Goal: Task Accomplishment & Management: Use online tool/utility

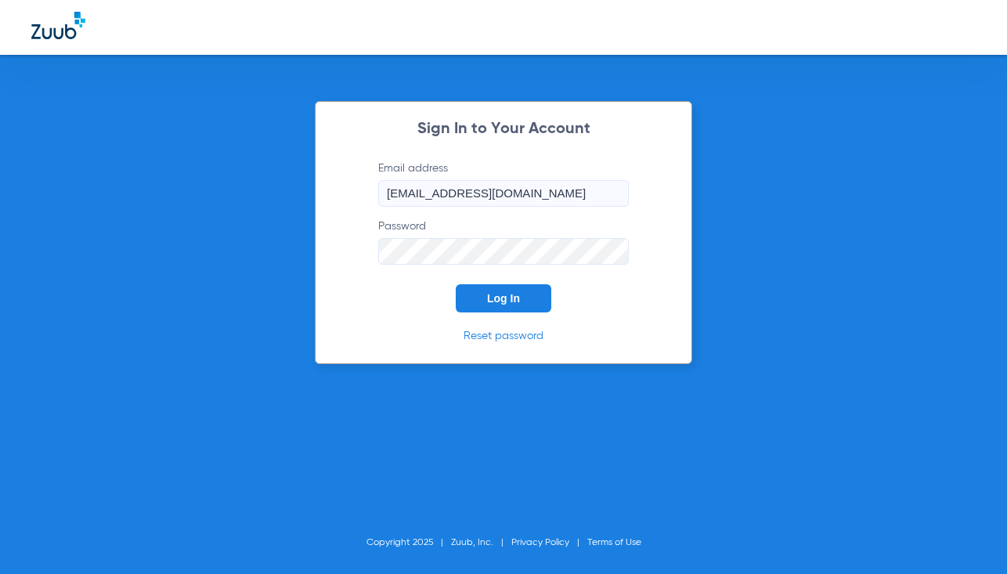
click at [508, 301] on span "Log In" at bounding box center [503, 298] width 33 height 13
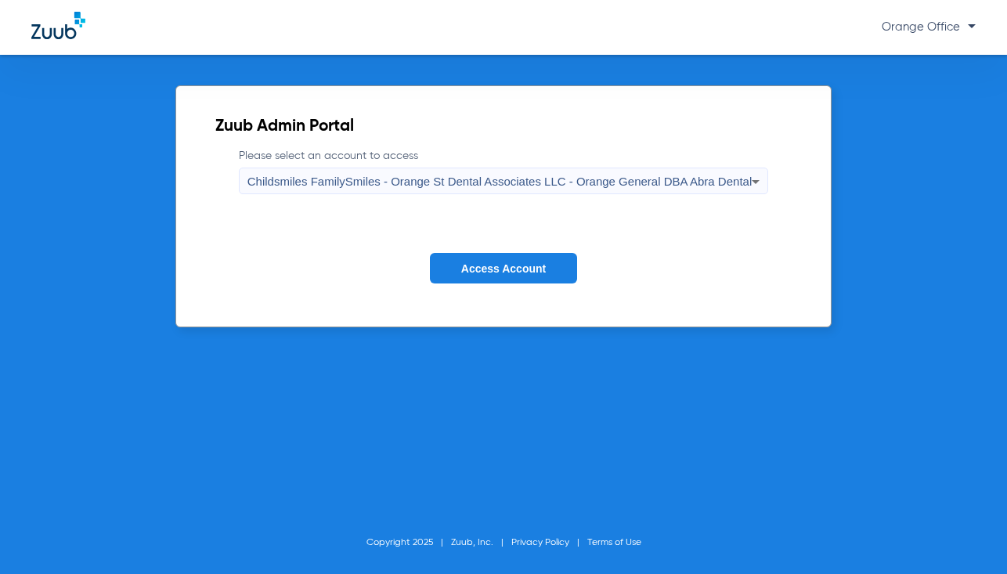
click at [508, 271] on span "Access Account" at bounding box center [503, 268] width 85 height 13
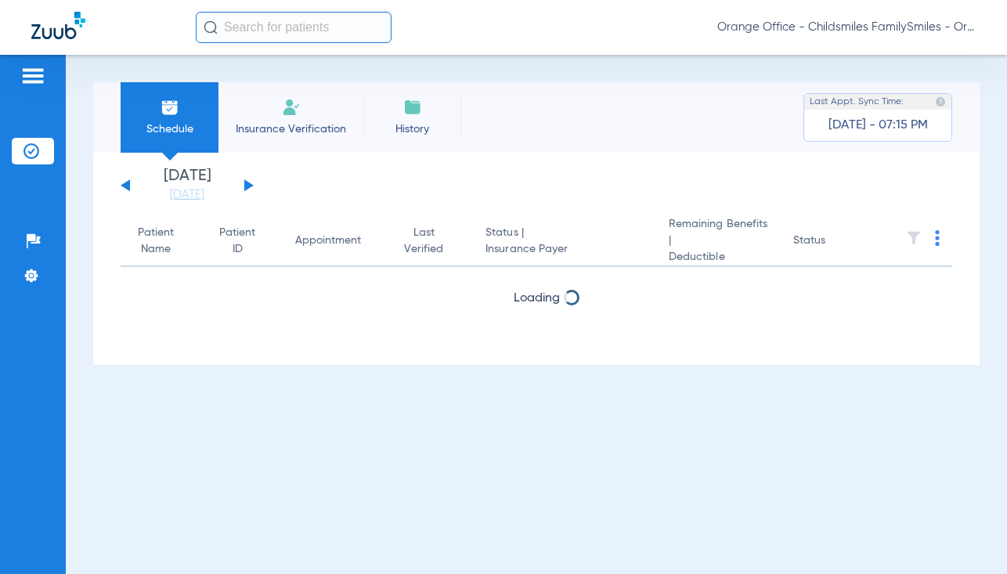
click at [281, 31] on input "text" at bounding box center [294, 27] width 196 height 31
click at [247, 186] on button at bounding box center [248, 185] width 9 height 12
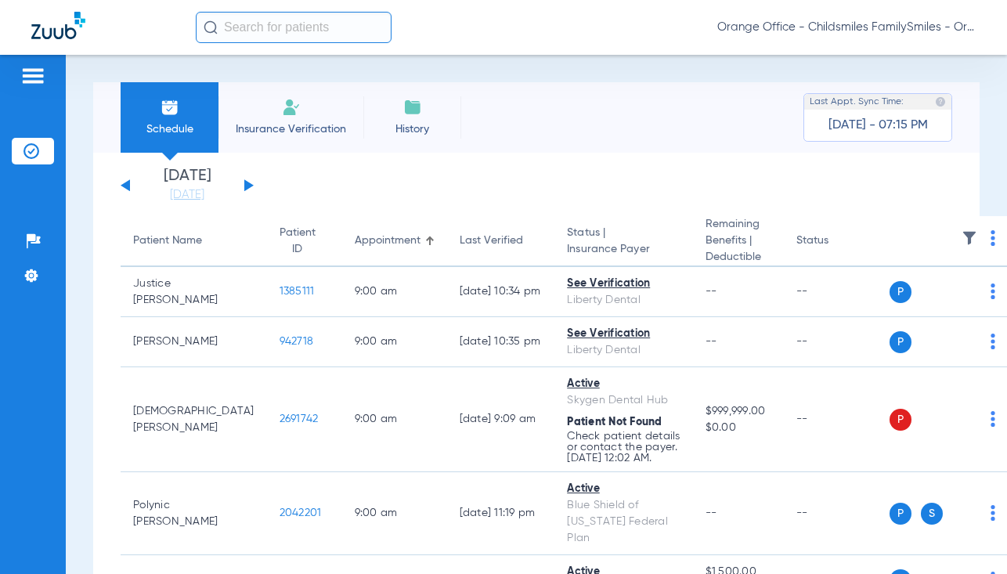
click at [991, 240] on img at bounding box center [993, 238] width 5 height 16
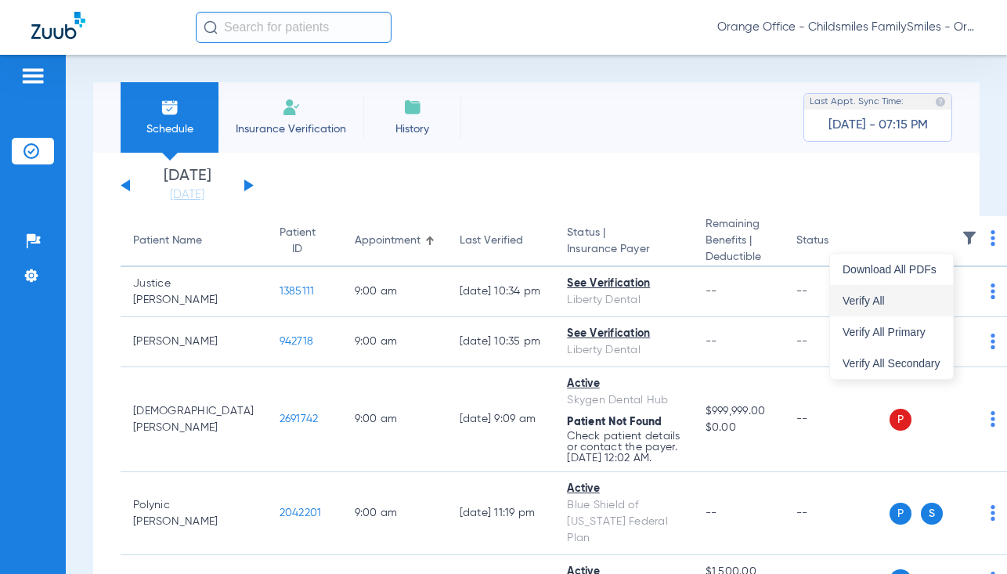
click at [896, 302] on span "Verify All" at bounding box center [892, 300] width 98 height 11
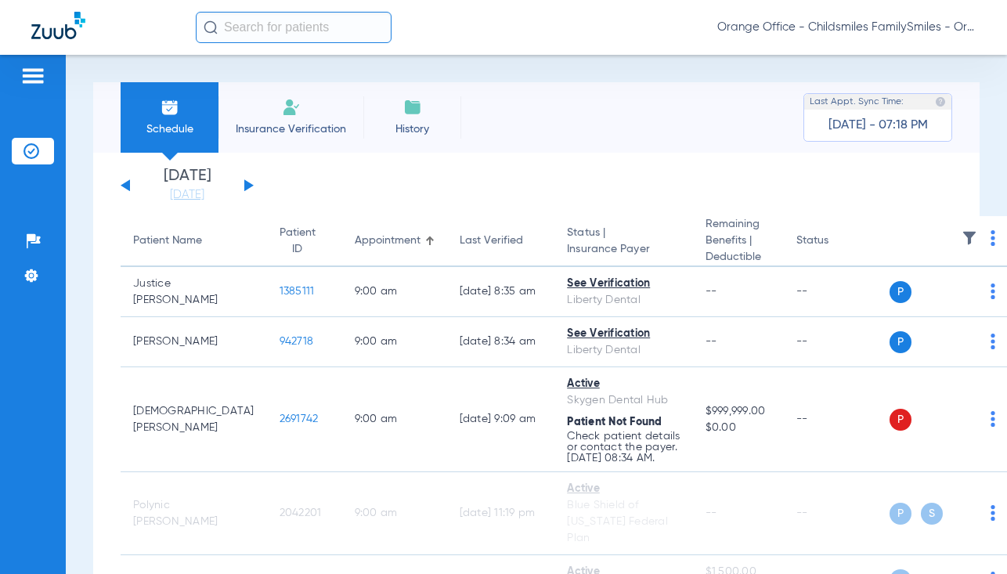
click at [991, 239] on img at bounding box center [993, 238] width 5 height 16
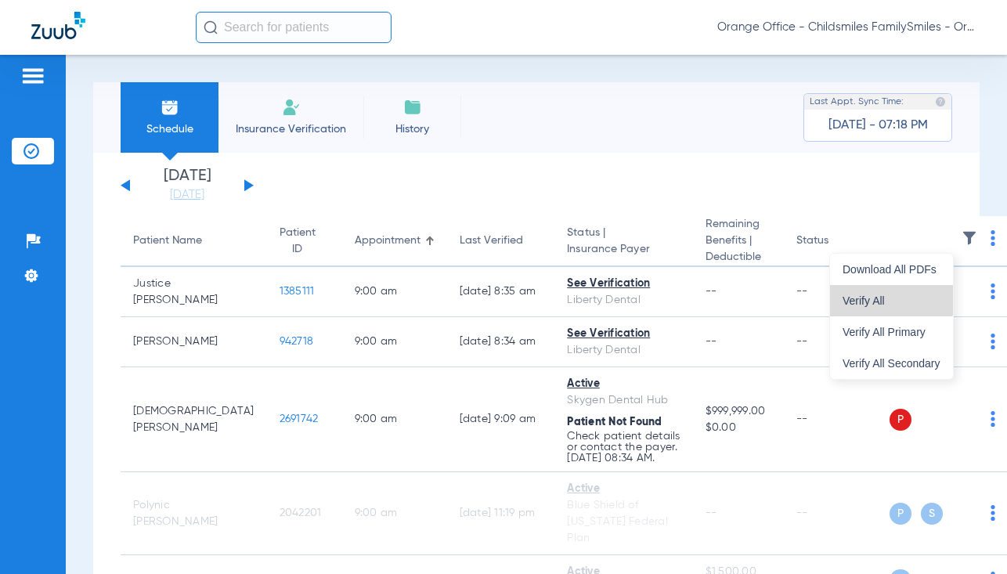
click at [889, 296] on span "Verify All" at bounding box center [892, 300] width 98 height 11
